Goal: Complete application form

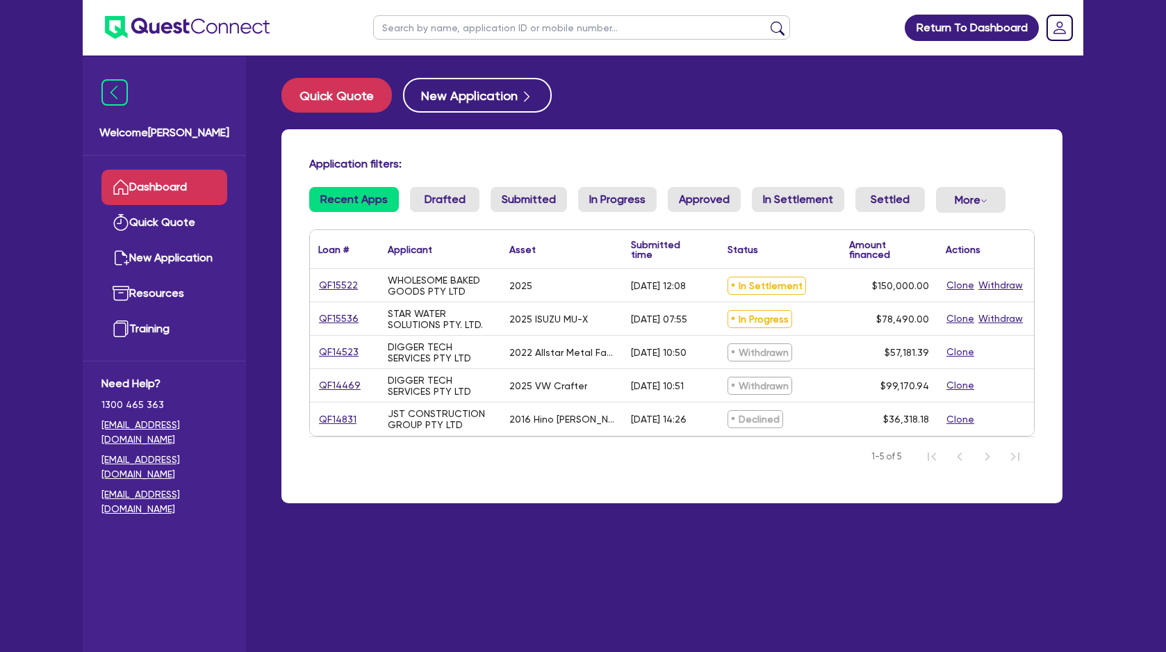
click at [328, 281] on link "QF15522" at bounding box center [338, 285] width 40 height 16
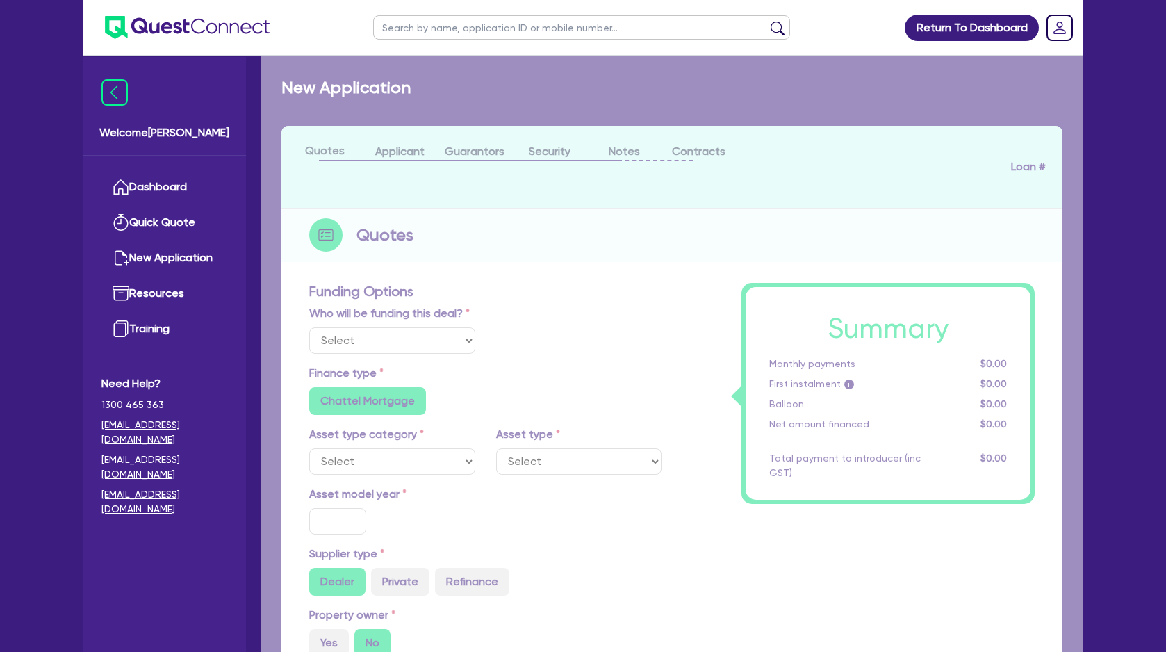
select select "Quest Finance - Own Book"
select select "CARS_AND_LIGHT_TRUCKS"
type input "2025"
radio input "false"
radio input "true"
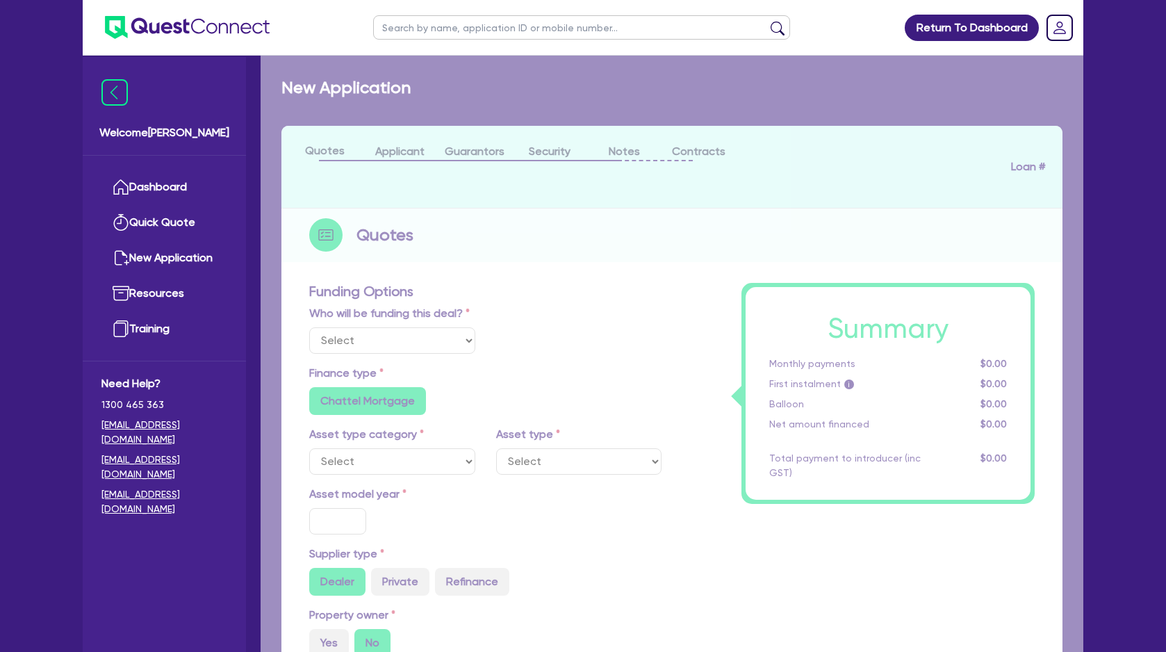
radio input "true"
type input "150,000"
type input "5"
type input "7,500"
type input "17.95"
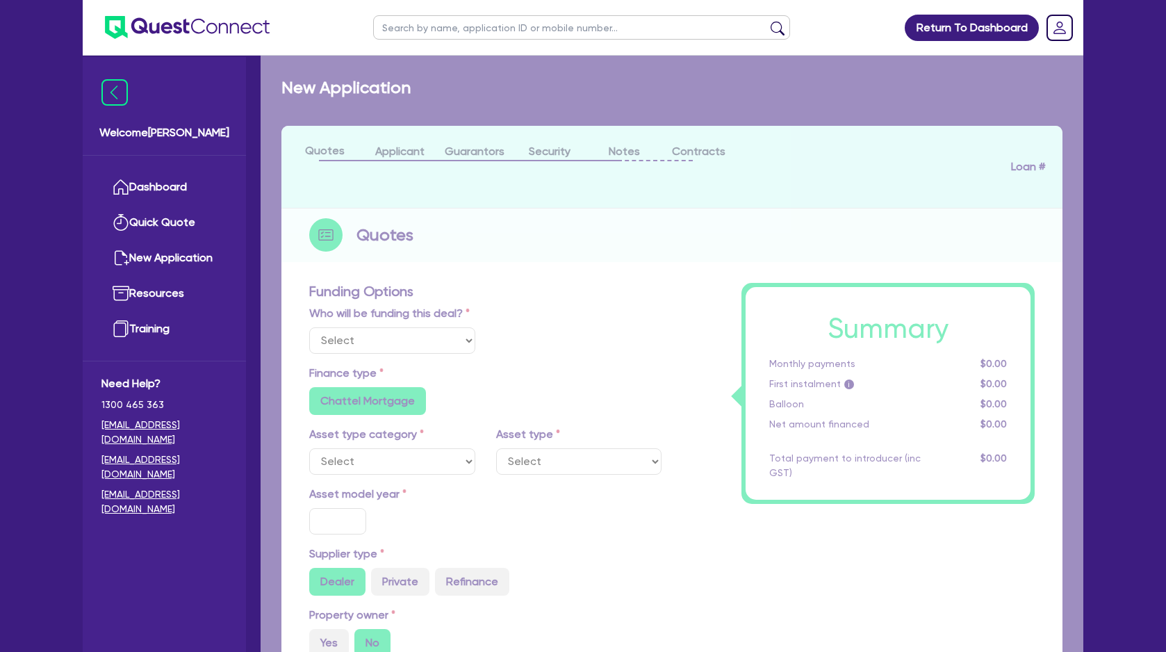
type input "990"
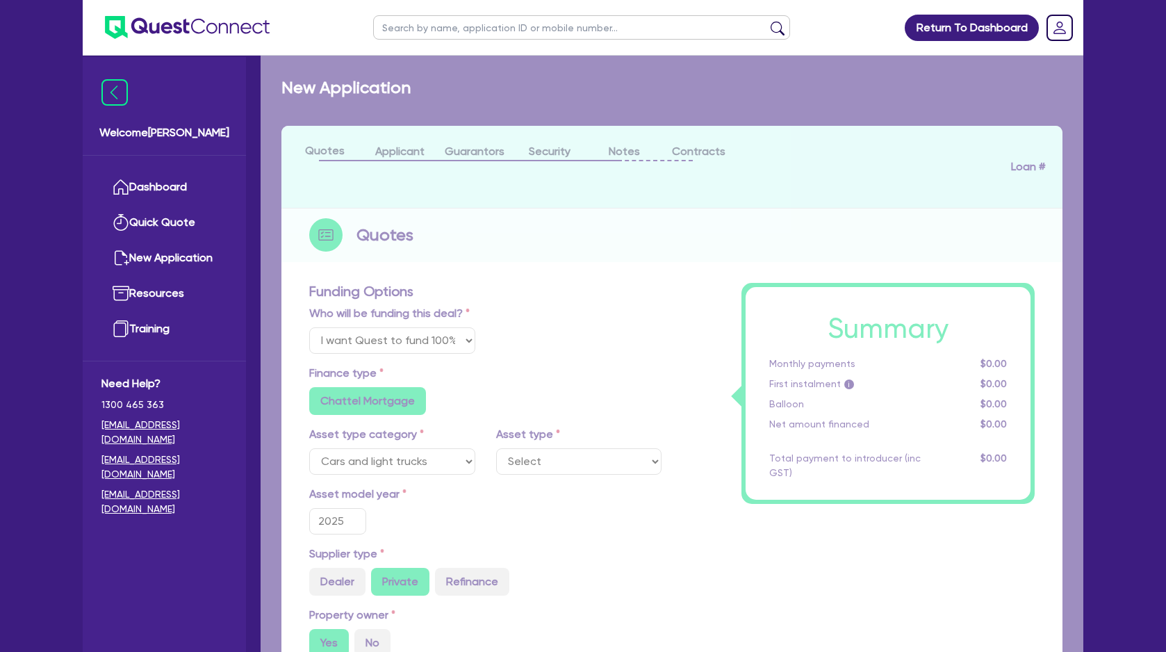
select select "PASSENGER_VEHICLES"
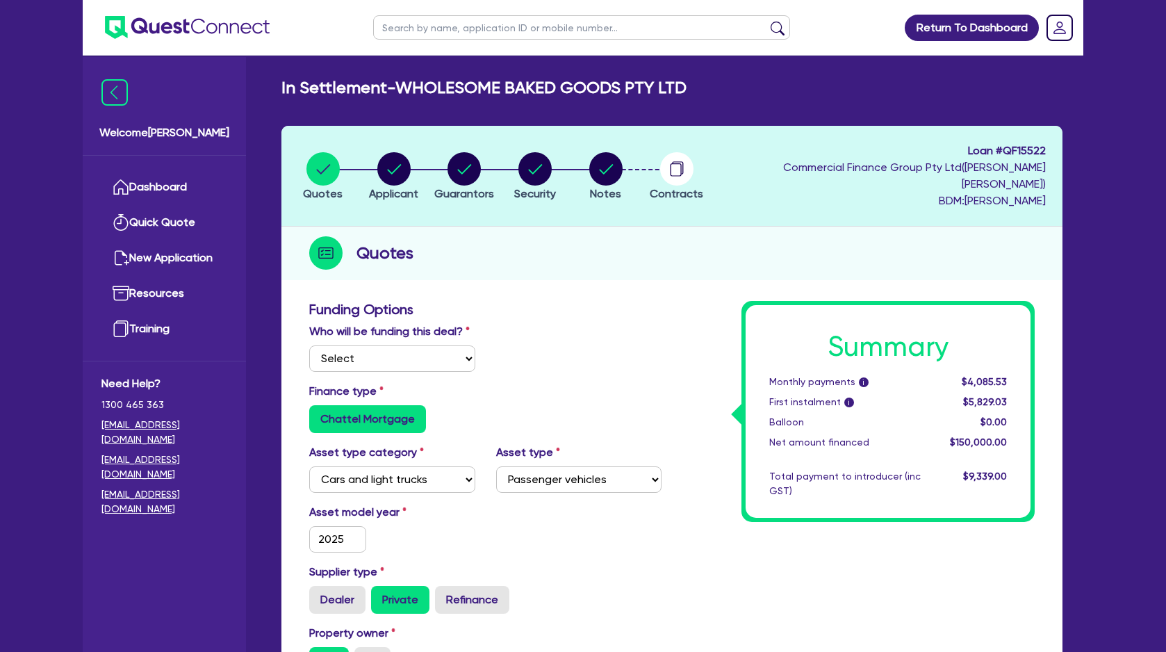
click at [694, 165] on circle "button" at bounding box center [676, 168] width 33 height 33
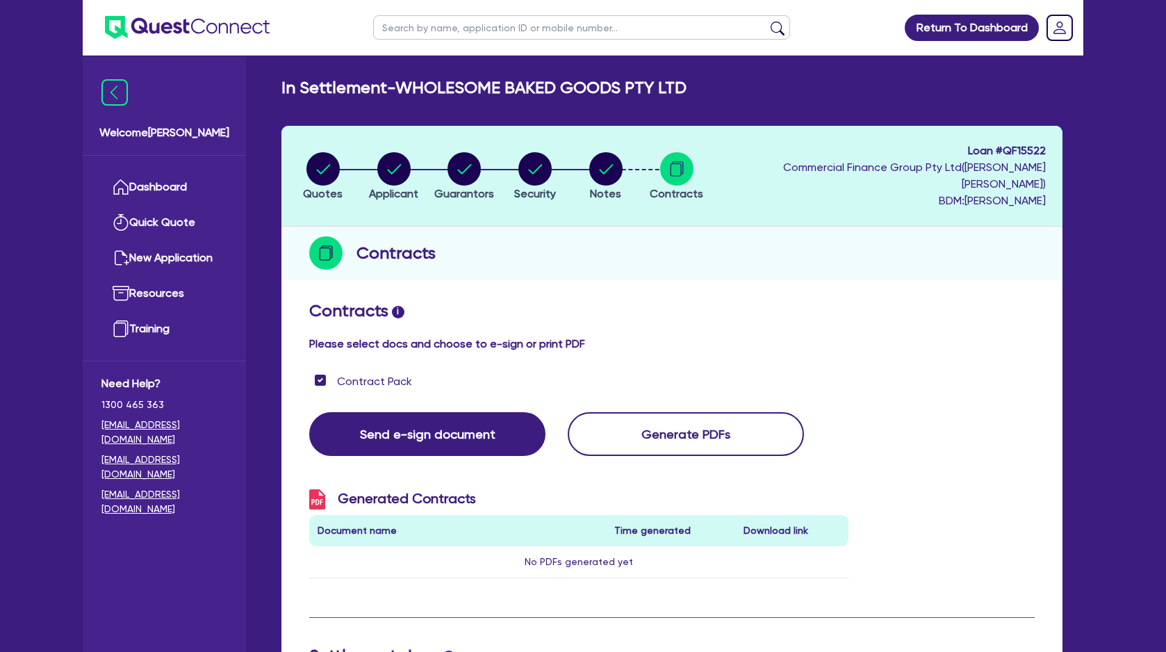
click at [322, 163] on icon "button" at bounding box center [323, 168] width 33 height 33
select select "Quest Finance - Own Book"
select select "CARS_AND_LIGHT_TRUCKS"
select select "PASSENGER_VEHICLES"
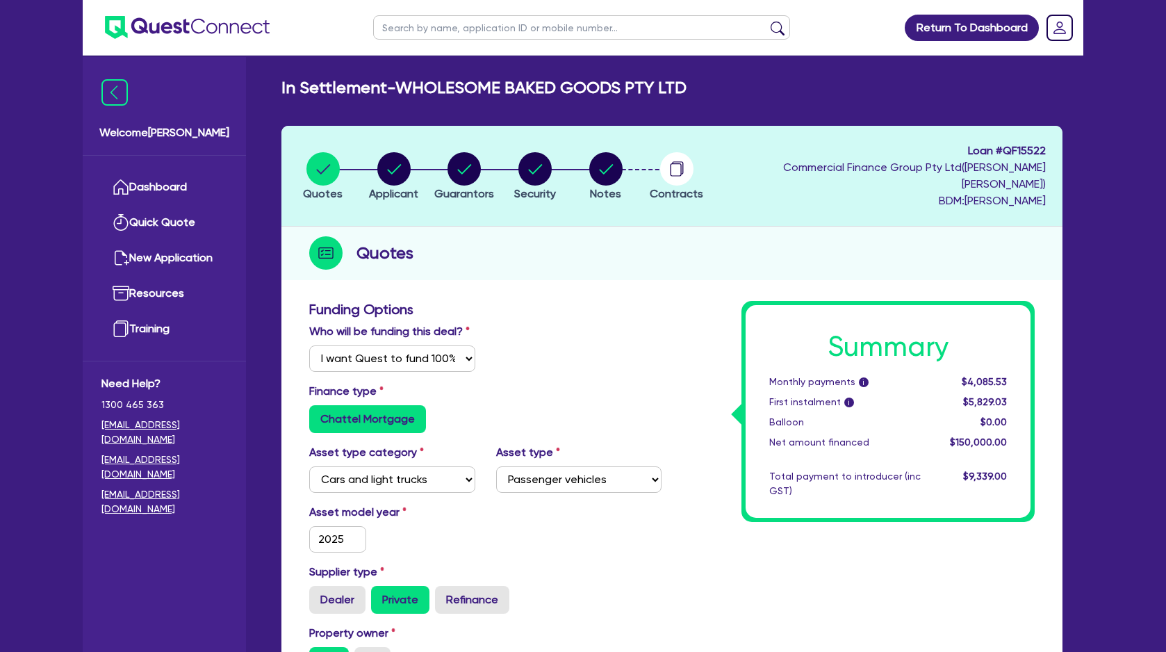
click at [694, 162] on circle "button" at bounding box center [676, 168] width 33 height 33
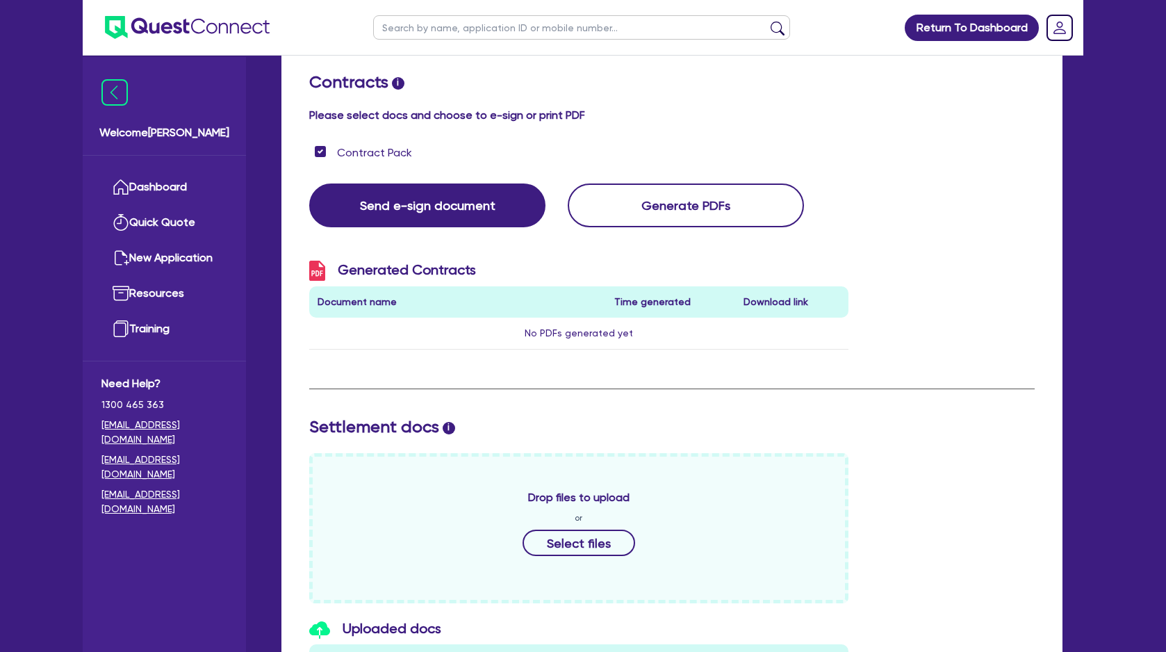
scroll to position [318, 0]
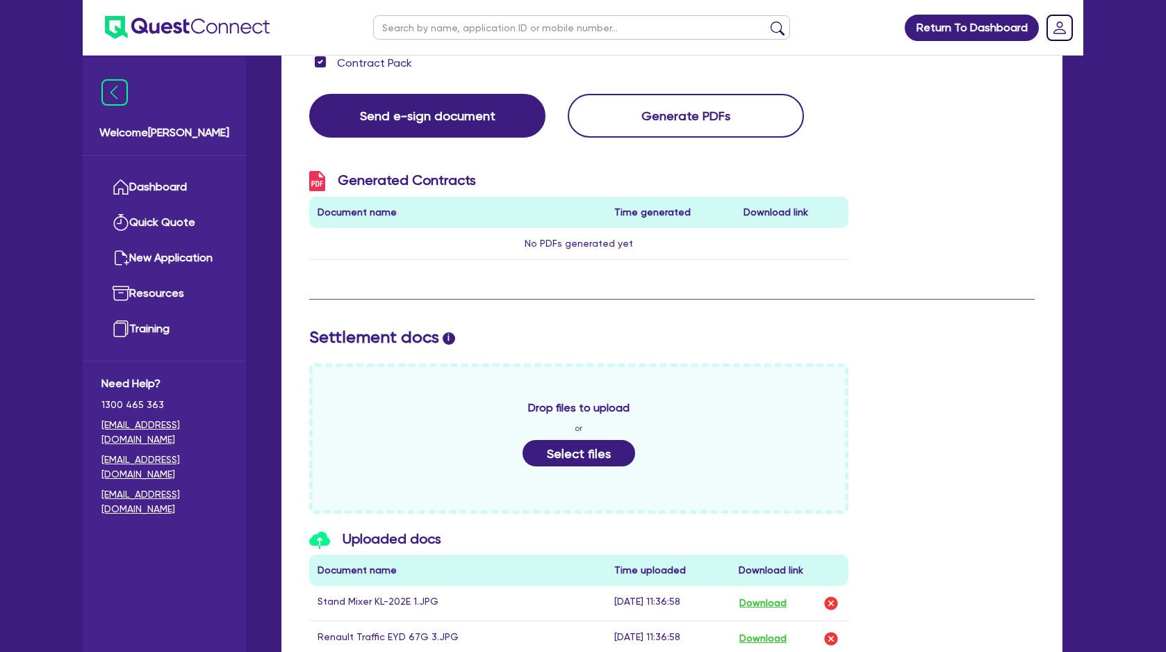
click at [553, 444] on button "Select files" at bounding box center [579, 453] width 113 height 26
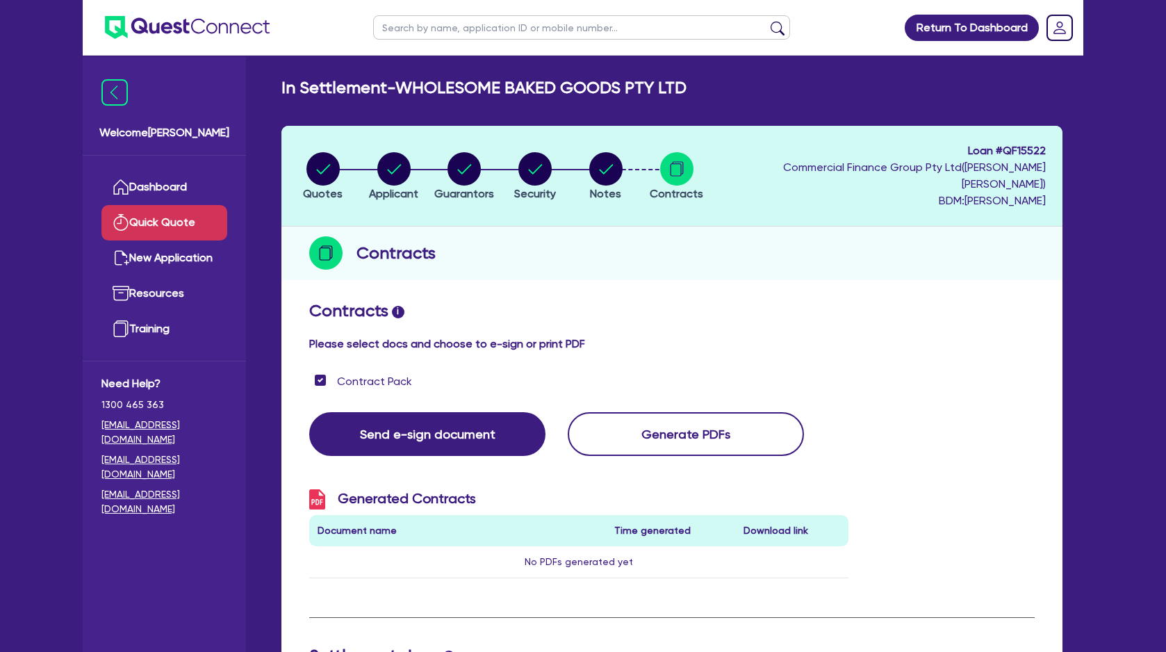
scroll to position [0, 0]
